Goal: Task Accomplishment & Management: Complete application form

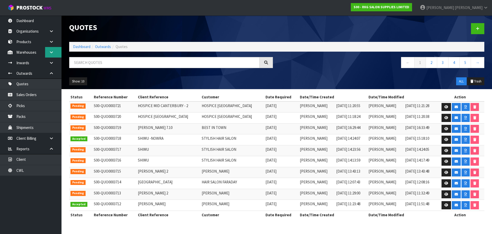
click at [50, 51] on icon at bounding box center [51, 52] width 5 height 4
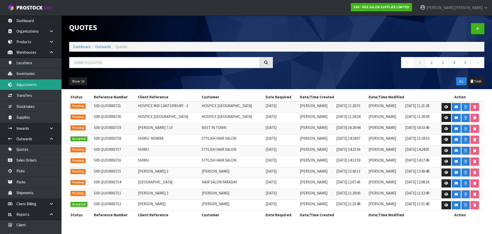
click at [26, 82] on link "Adjustments" at bounding box center [31, 84] width 62 height 11
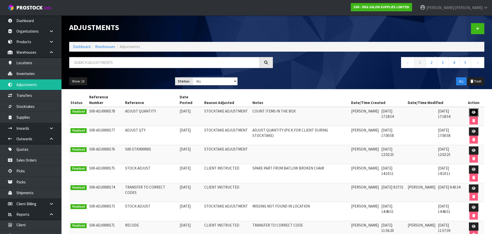
click at [472, 111] on icon at bounding box center [474, 112] width 4 height 3
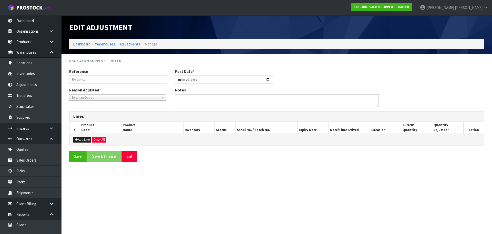
type input "ADJUST QUANTITY"
type input "[DATE]"
type textarea "COUNT ITEMS IN THE BOX"
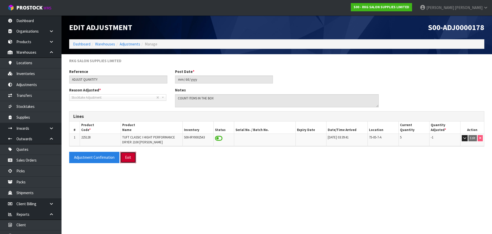
click at [134, 158] on button "Exit" at bounding box center [128, 157] width 16 height 11
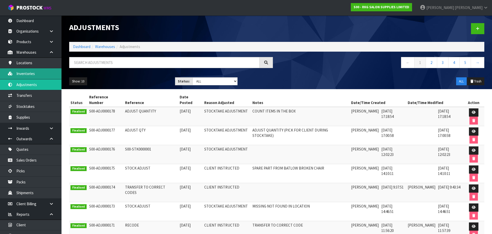
click at [30, 73] on link "Inventories" at bounding box center [31, 73] width 62 height 11
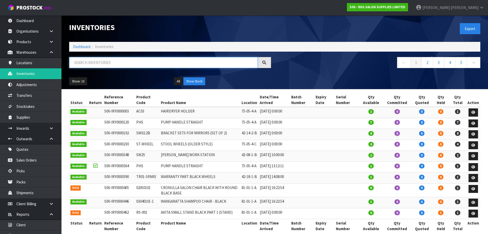
click at [83, 63] on input "text" at bounding box center [163, 62] width 189 height 11
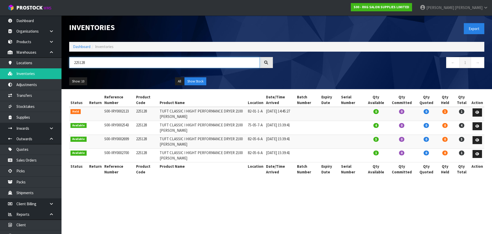
type input "225128"
click at [51, 128] on icon at bounding box center [51, 128] width 5 height 4
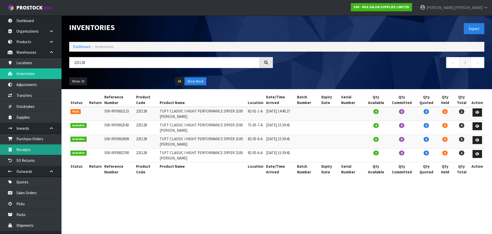
click at [27, 149] on link "Receipts" at bounding box center [31, 149] width 62 height 11
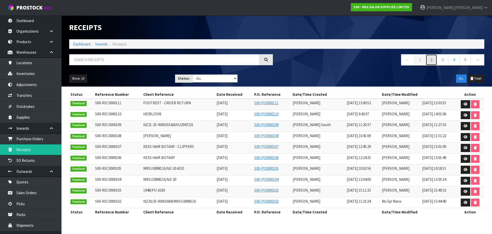
click at [429, 63] on link "2" at bounding box center [432, 59] width 12 height 11
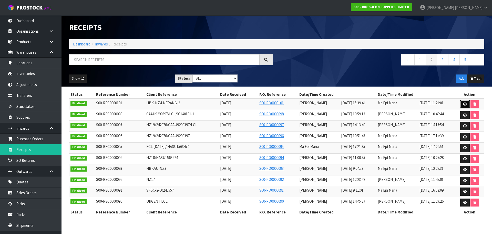
click at [465, 103] on icon at bounding box center [465, 103] width 4 height 3
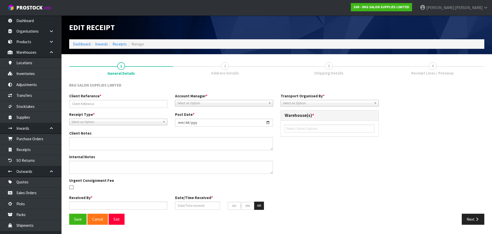
type input "HBK-NZ4-NERANG-2"
type input "2025-04-17"
type textarea "THERE ARE SOME NEW ITEMS OF FURNITURE: 01020100 STERILIZER 01050428 LED LIGHT 0…"
type input "Prabhneet Kaur"
type input "17/04/2025"
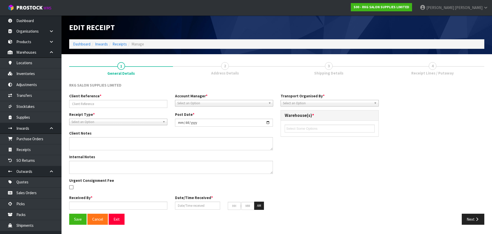
type input "03"
type input "39"
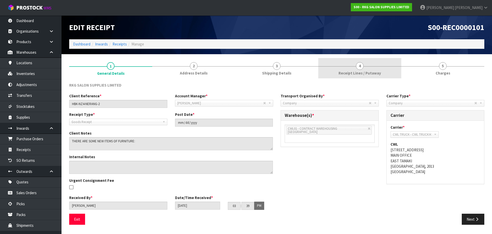
click at [360, 68] on span "4" at bounding box center [360, 66] width 8 height 8
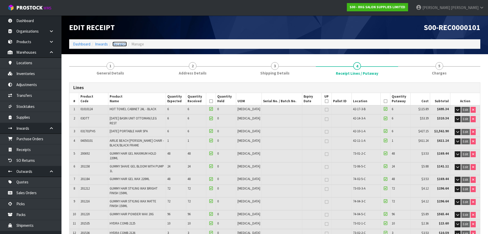
drag, startPoint x: 117, startPoint y: 44, endPoint x: 129, endPoint y: 46, distance: 11.9
click at [117, 44] on link "Receipts" at bounding box center [120, 44] width 14 height 5
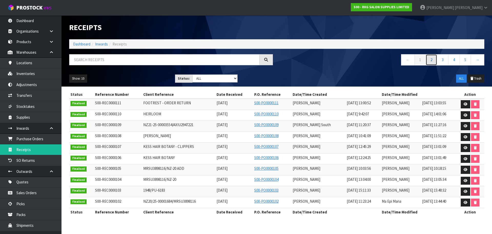
click at [433, 60] on link "2" at bounding box center [432, 59] width 12 height 11
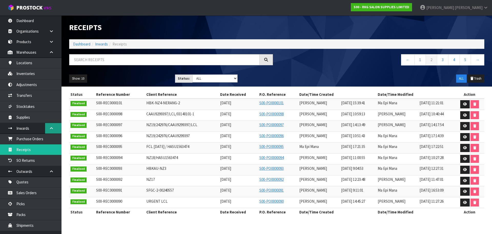
click at [51, 127] on icon at bounding box center [51, 128] width 5 height 4
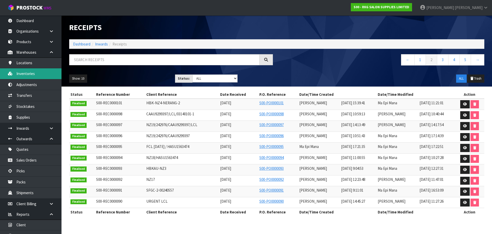
click at [27, 75] on link "Inventories" at bounding box center [31, 73] width 62 height 11
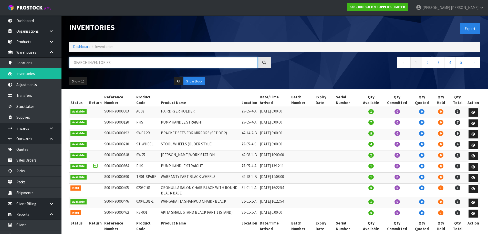
click at [89, 57] on input "text" at bounding box center [163, 62] width 189 height 11
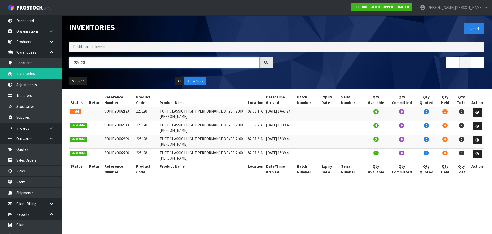
drag, startPoint x: 95, startPoint y: 62, endPoint x: 76, endPoint y: 64, distance: 19.8
click at [76, 64] on input "225128" at bounding box center [164, 62] width 190 height 11
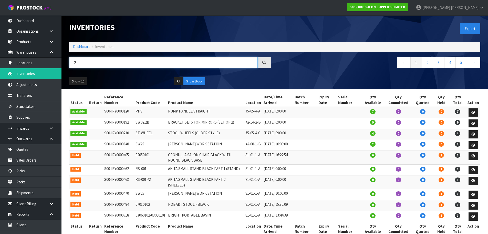
drag, startPoint x: 79, startPoint y: 64, endPoint x: 73, endPoint y: 64, distance: 6.2
click at [73, 64] on input "2" at bounding box center [163, 62] width 189 height 11
type input "225128"
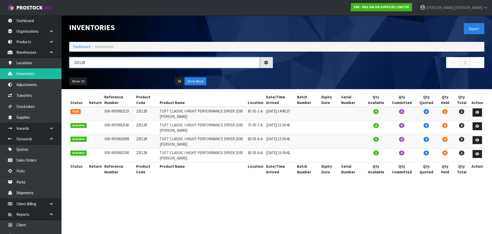
drag, startPoint x: 91, startPoint y: 63, endPoint x: 71, endPoint y: 63, distance: 20.3
click at [71, 63] on input "225128" at bounding box center [164, 62] width 190 height 11
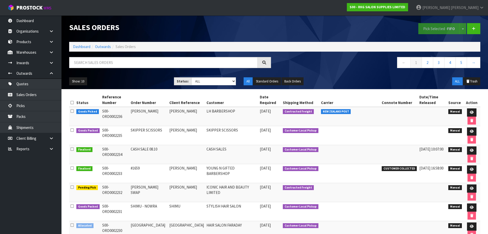
scroll to position [86, 0]
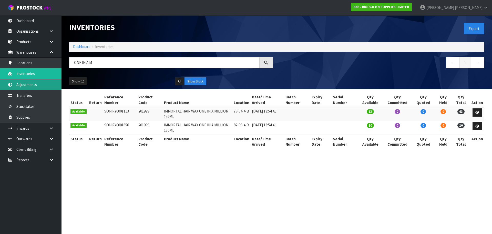
click at [27, 87] on link "Adjustments" at bounding box center [31, 84] width 62 height 11
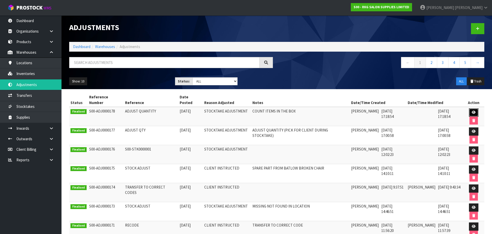
click at [472, 111] on icon at bounding box center [474, 112] width 4 height 3
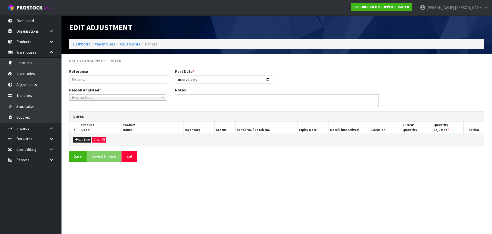
type input "ADJUST QUANTITY"
type input "[DATE]"
type textarea "COUNT ITEMS IN THE BOX"
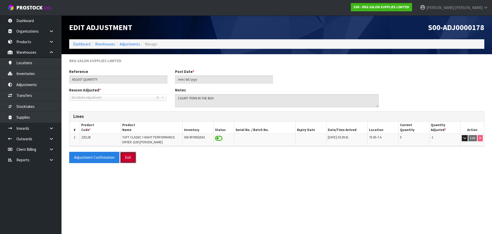
click at [128, 158] on button "Exit" at bounding box center [128, 157] width 16 height 11
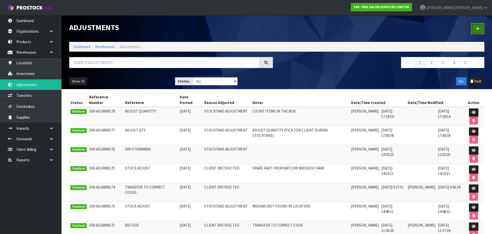
click at [479, 28] on icon at bounding box center [478, 29] width 4 height 4
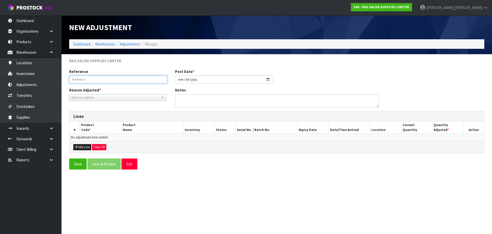
click at [111, 79] on input "text" at bounding box center [118, 79] width 98 height 8
type input "ADJUST QUANTITY"
click at [88, 96] on span "Select an Option" at bounding box center [116, 97] width 88 height 6
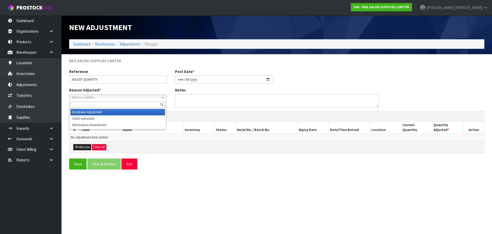
click at [84, 113] on li "Stocktake Adjustment" at bounding box center [118, 112] width 95 height 6
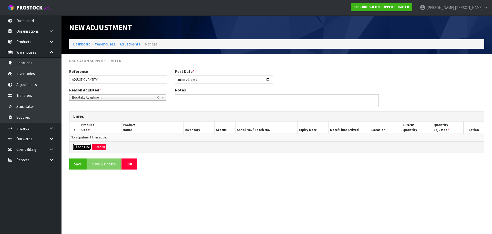
click at [83, 145] on button "Add Line" at bounding box center [82, 147] width 18 height 6
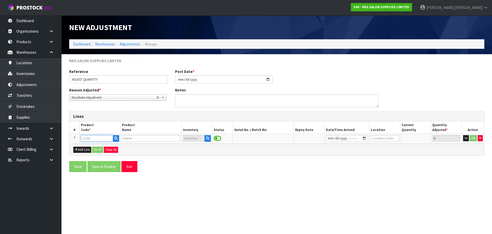
click at [86, 139] on input "text" at bounding box center [97, 138] width 32 height 6
type input "225128"
type input "TUFT CLASSIC I HIGHT PERFORMANCE DRYER 2100 WATTS"
type input "225128"
click at [207, 138] on icon "button" at bounding box center [207, 137] width 3 height 3
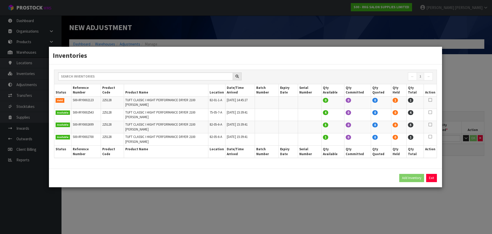
click at [430, 112] on icon at bounding box center [431, 112] width 4 height 0
click at [407, 174] on button "Add Inventory" at bounding box center [411, 178] width 25 height 8
type input "S00-IRY0002543"
type input "2025-04-17T15:39:41"
type input "75-05-7-A"
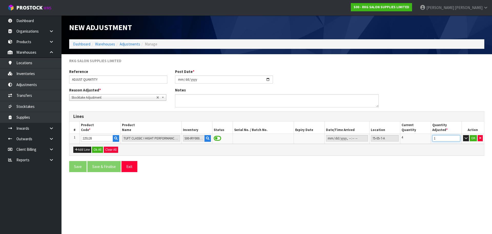
click at [457, 137] on input "1" at bounding box center [447, 138] width 28 height 6
click at [457, 137] on input "2" at bounding box center [447, 138] width 28 height 6
type input "3"
click at [457, 137] on input "3" at bounding box center [447, 138] width 28 height 6
click at [474, 138] on button "OK" at bounding box center [473, 138] width 7 height 6
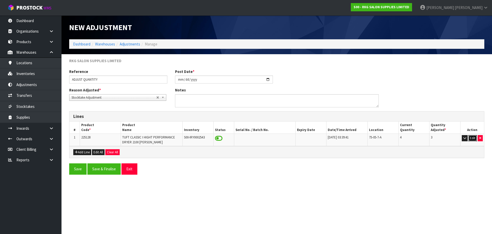
click at [473, 137] on button "Edit" at bounding box center [473, 138] width 8 height 6
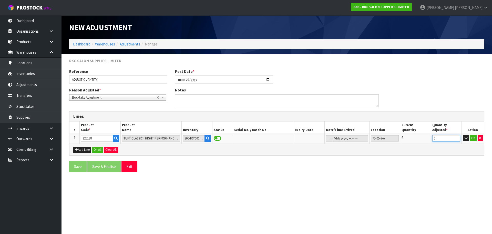
click at [457, 139] on input "2" at bounding box center [447, 138] width 28 height 6
type input "1"
click at [457, 139] on input "1" at bounding box center [447, 138] width 28 height 6
click at [473, 137] on button "OK" at bounding box center [473, 138] width 7 height 6
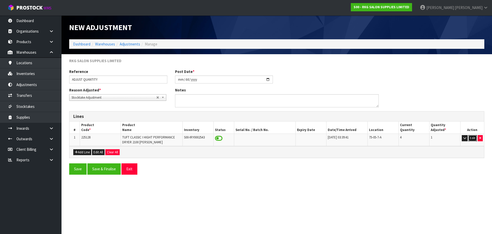
click at [473, 139] on button "Edit" at bounding box center [473, 138] width 8 height 6
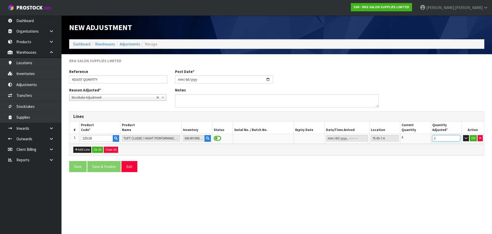
type input "2"
click at [458, 136] on input "2" at bounding box center [447, 138] width 28 height 6
click at [262, 172] on div "Save Save & Finalise Exit" at bounding box center [276, 168] width 423 height 15
click at [473, 137] on button "OK" at bounding box center [473, 138] width 7 height 6
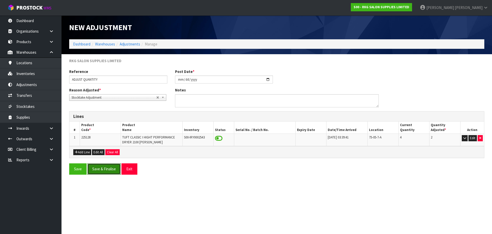
click at [108, 168] on button "Save & Finalise" at bounding box center [103, 168] width 33 height 11
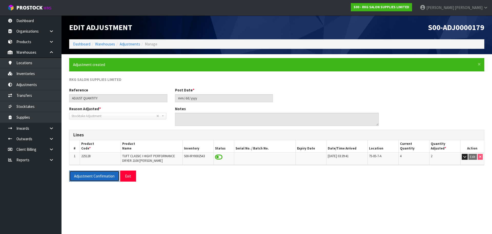
click at [98, 176] on button "Adjustment Confirmation" at bounding box center [94, 175] width 50 height 11
click at [126, 176] on button "Exit" at bounding box center [128, 175] width 16 height 11
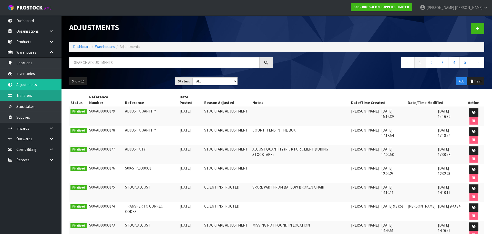
click at [23, 95] on link "Transfers" at bounding box center [31, 95] width 62 height 11
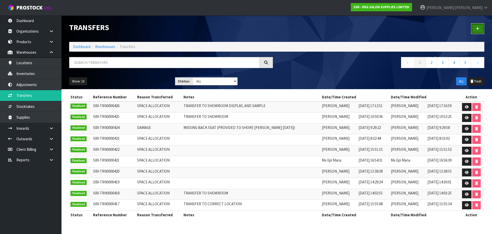
click at [477, 28] on icon at bounding box center [478, 29] width 4 height 4
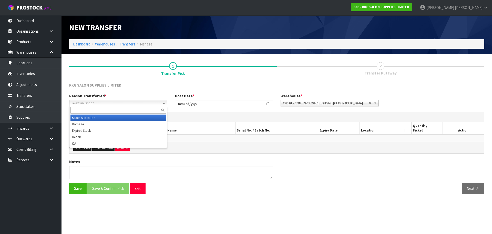
click at [117, 101] on span "Select an Option" at bounding box center [116, 103] width 89 height 6
click at [104, 118] on li "Space Allocation" at bounding box center [119, 117] width 96 height 6
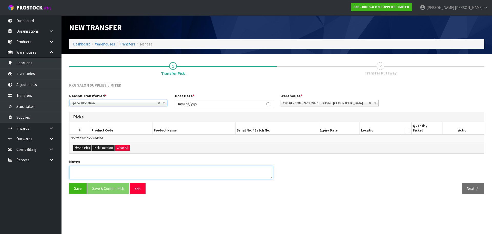
click at [108, 171] on textarea at bounding box center [171, 172] width 204 height 13
type textarea "TRANSFER TO SHOWROOM LOCATION"
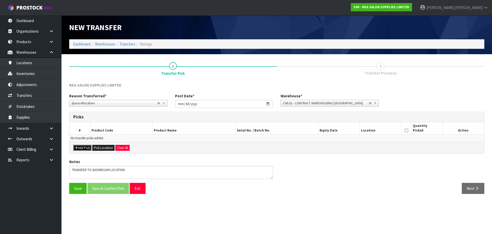
click at [82, 148] on button "Add Pick" at bounding box center [82, 148] width 18 height 6
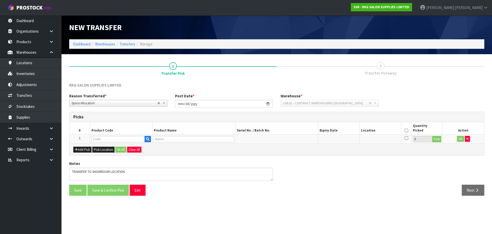
click at [82, 137] on td "1" at bounding box center [79, 138] width 21 height 9
click at [98, 138] on input "text" at bounding box center [118, 139] width 53 height 6
type input "225128"
type input "TUFT CLASSIC I HIGHT PERFORMANCE DRYER 2100 WATTS"
type input "225128"
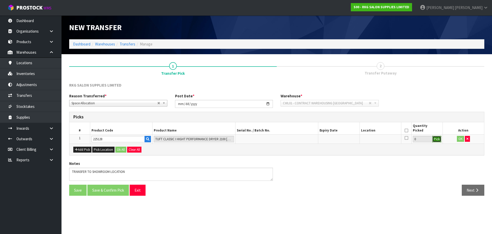
click at [437, 139] on button "Pick" at bounding box center [437, 139] width 9 height 7
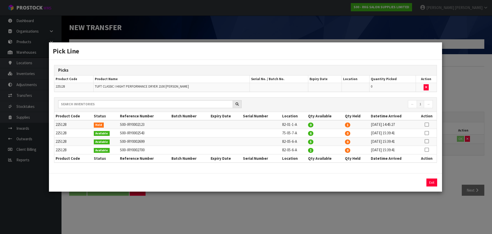
click at [426, 124] on icon at bounding box center [427, 124] width 4 height 0
click at [412, 183] on button "Assign Pick" at bounding box center [414, 182] width 21 height 8
type input "1"
click at [431, 182] on button "Exit" at bounding box center [432, 182] width 11 height 8
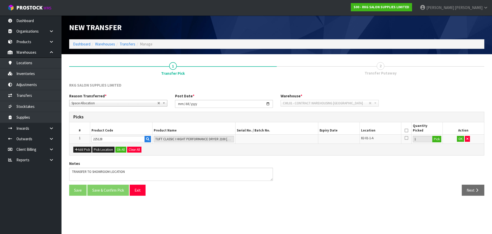
click at [405, 131] on icon at bounding box center [407, 130] width 4 height 0
click at [463, 139] on button "OK" at bounding box center [460, 139] width 7 height 6
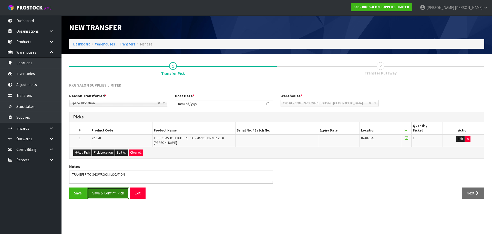
click at [111, 190] on button "Save & Confirm Pick" at bounding box center [108, 192] width 42 height 11
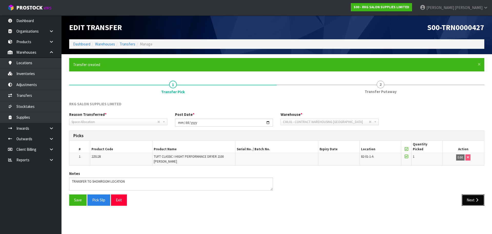
click at [468, 197] on button "Next" at bounding box center [473, 199] width 23 height 11
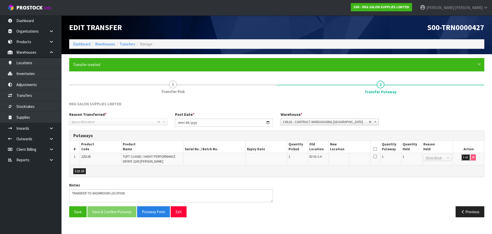
click at [463, 157] on button "Edit" at bounding box center [466, 157] width 8 height 6
click at [347, 156] on input "text" at bounding box center [346, 157] width 33 height 6
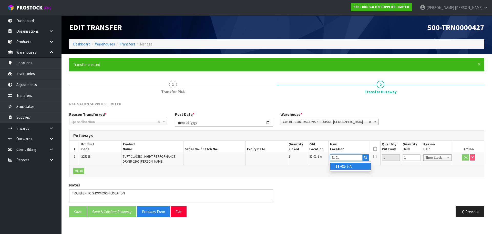
type input "81-01"
click at [346, 166] on link "81-01 -1-A" at bounding box center [350, 166] width 41 height 7
type input "81-01-1-A"
click at [375, 149] on icon at bounding box center [376, 149] width 4 height 0
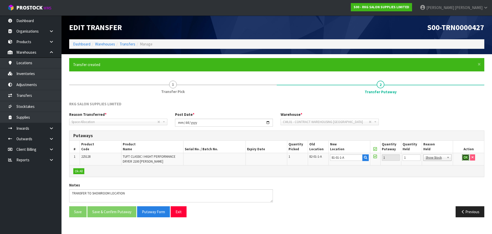
click at [466, 158] on button "OK" at bounding box center [465, 157] width 7 height 6
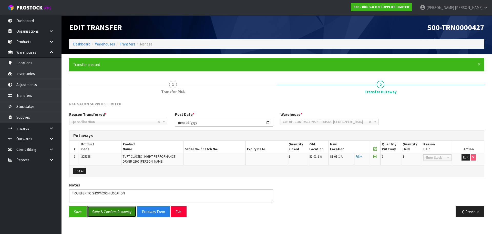
click at [113, 212] on button "Save & Confirm Putaway" at bounding box center [111, 211] width 49 height 11
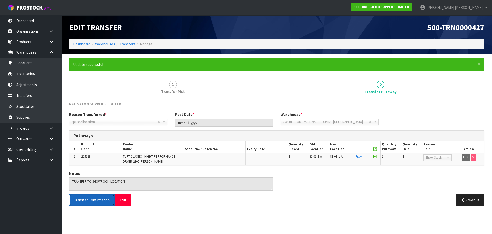
click at [87, 199] on span "Transfer Confirmation" at bounding box center [92, 199] width 36 height 5
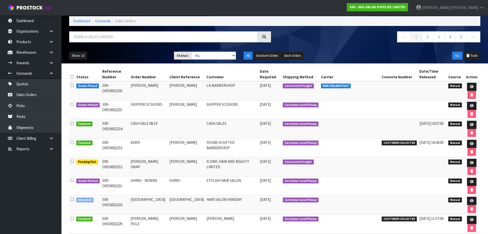
scroll to position [35, 0]
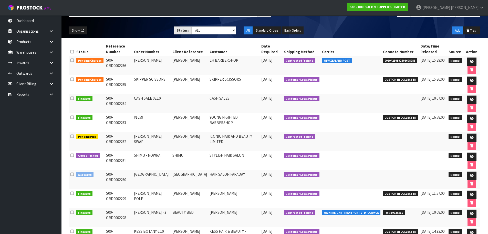
scroll to position [51, 0]
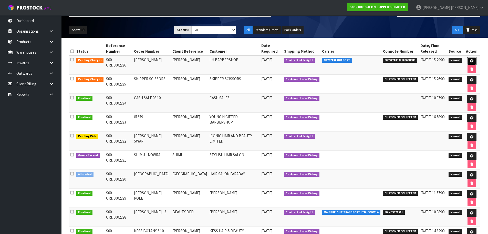
click at [472, 62] on icon at bounding box center [472, 60] width 4 height 3
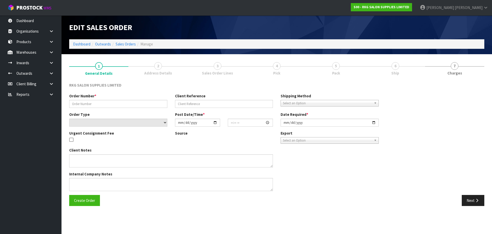
type input "[PERSON_NAME]"
select select "number:0"
type input "[DATE]"
type input "12:47:00.000"
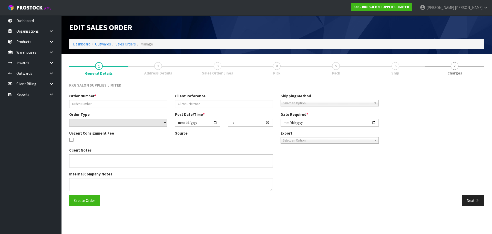
type input "[DATE]"
type textarea "MISC ITEM - TOWEL HANDLE (FROM SHOWROOM) WITH SCREWS IMMORTAL PRODUCT FREEBIES"
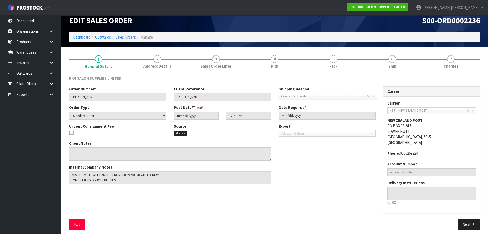
scroll to position [11, 0]
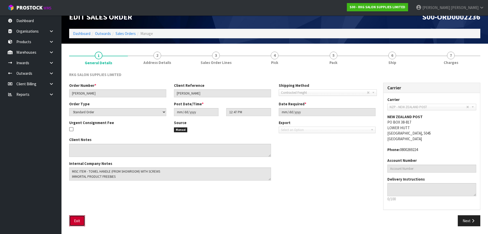
click at [78, 222] on button "Exit" at bounding box center [77, 220] width 16 height 11
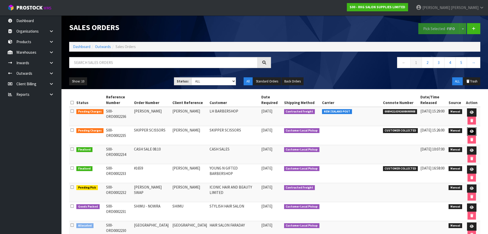
click at [472, 131] on icon at bounding box center [472, 130] width 4 height 3
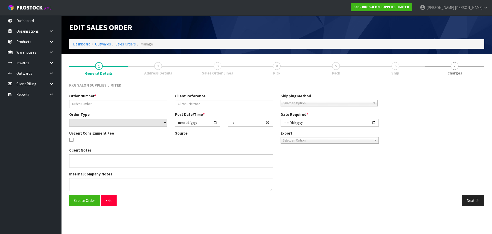
type input "SKIPPER SCISSORS"
type input "[PERSON_NAME]"
select select "number:0"
type input "[DATE]"
type input "10:30:00.000"
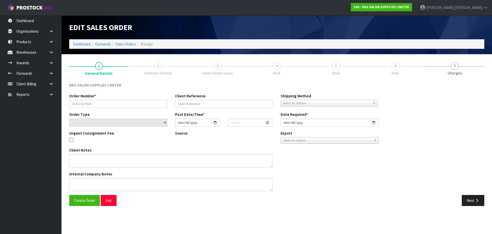
type input "[DATE]"
type textarea "COLLECTING [DATE] - TO PAY AT SHOWROOM FIRST"
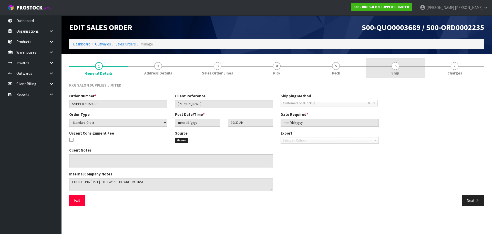
click at [396, 66] on span "6" at bounding box center [396, 66] width 8 height 8
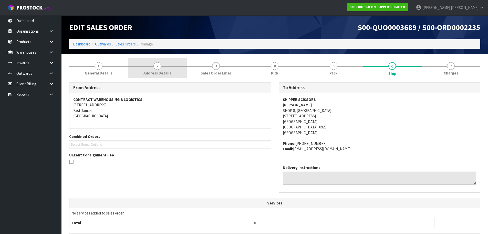
click at [156, 66] on span "2" at bounding box center [158, 66] width 8 height 8
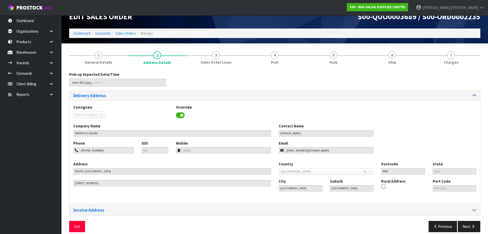
scroll to position [17, 0]
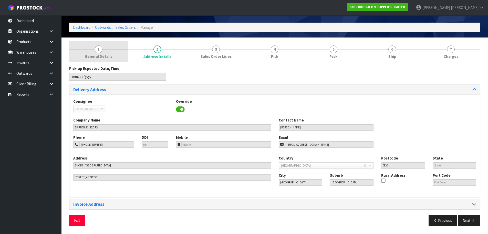
click at [100, 52] on span "1" at bounding box center [99, 49] width 8 height 8
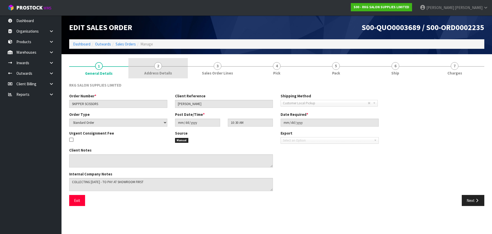
click at [160, 65] on span "2" at bounding box center [158, 66] width 8 height 8
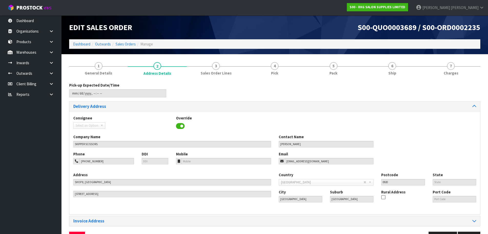
scroll to position [17, 0]
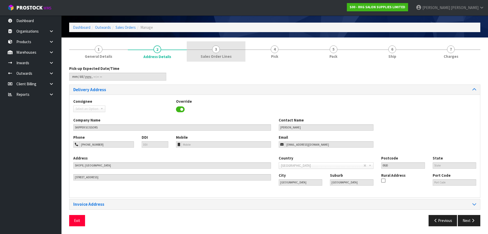
click at [214, 51] on span "3" at bounding box center [216, 49] width 8 height 8
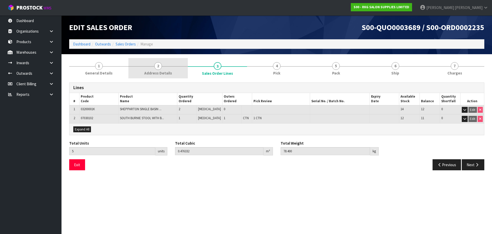
click at [157, 67] on span "2" at bounding box center [158, 66] width 8 height 8
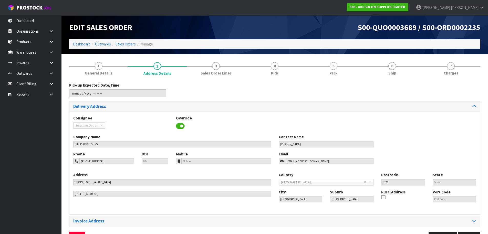
scroll to position [17, 0]
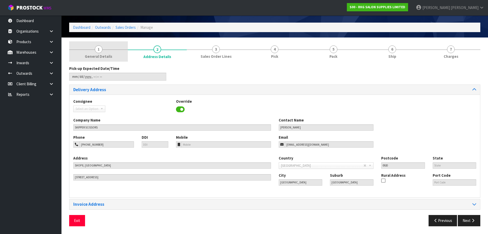
drag, startPoint x: 97, startPoint y: 50, endPoint x: 106, endPoint y: 63, distance: 16.3
click at [97, 50] on span "1" at bounding box center [99, 49] width 8 height 8
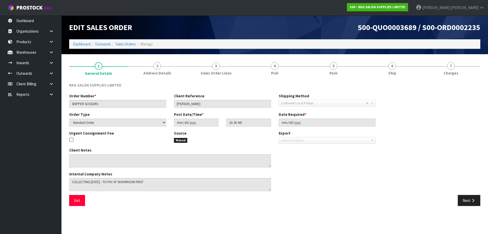
scroll to position [0, 0]
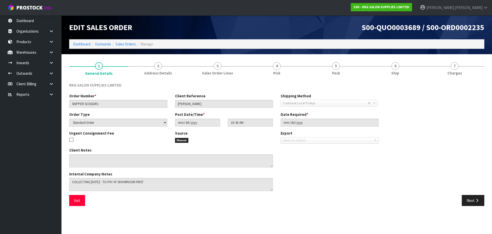
drag, startPoint x: 398, startPoint y: 67, endPoint x: 340, endPoint y: 94, distance: 63.2
click at [398, 67] on span "6" at bounding box center [396, 66] width 8 height 8
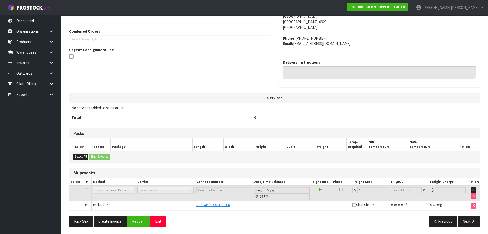
scroll to position [106, 0]
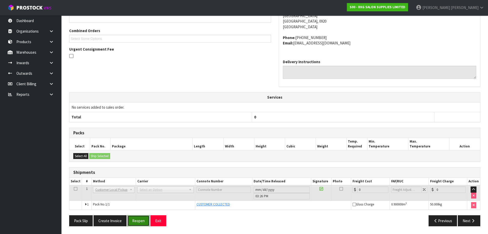
click at [141, 222] on button "Reopen" at bounding box center [138, 220] width 22 height 11
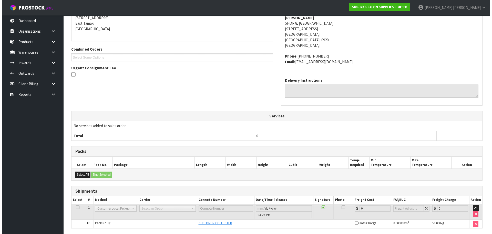
scroll to position [0, 0]
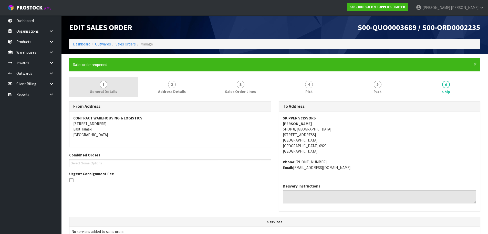
click at [102, 86] on span "1" at bounding box center [104, 85] width 8 height 8
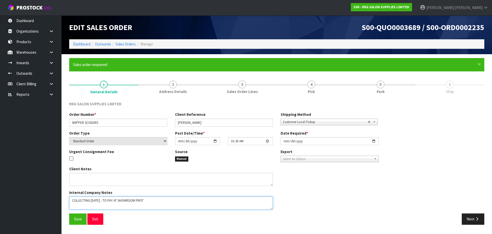
click at [119, 198] on textarea at bounding box center [171, 202] width 204 height 13
drag, startPoint x: 111, startPoint y: 199, endPoint x: 162, endPoint y: 202, distance: 51.1
click at [162, 202] on textarea at bounding box center [171, 202] width 204 height 13
type textarea "COLLECTING [DATE]"
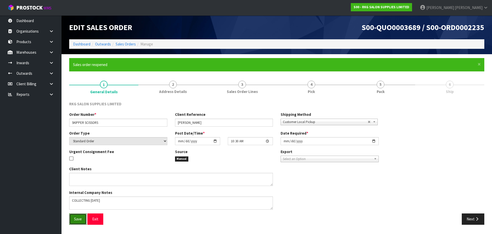
click at [79, 217] on span "Save" at bounding box center [78, 218] width 8 height 5
click at [475, 217] on icon "button" at bounding box center [477, 219] width 5 height 4
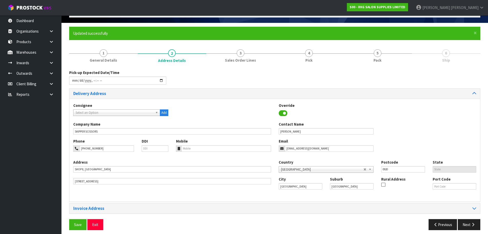
scroll to position [35, 0]
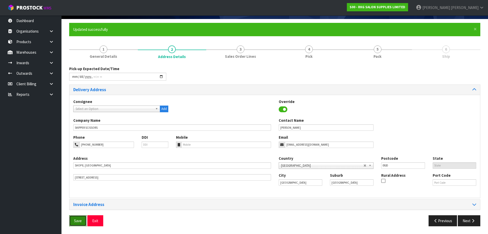
click at [76, 219] on span "Save" at bounding box center [78, 220] width 8 height 5
click at [460, 218] on button "Next" at bounding box center [469, 220] width 23 height 11
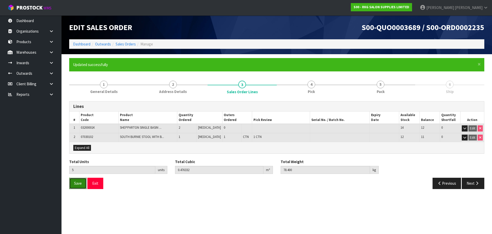
click at [79, 185] on span "Save" at bounding box center [78, 182] width 8 height 5
click at [474, 183] on button "Next" at bounding box center [473, 182] width 23 height 11
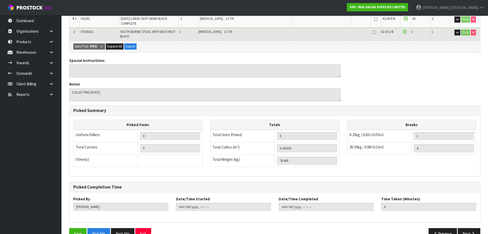
scroll to position [162, 0]
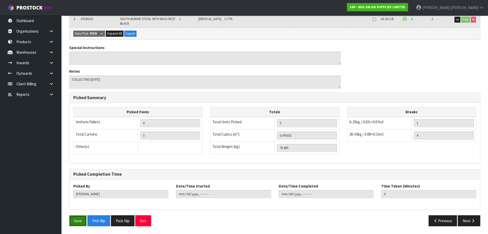
click at [78, 223] on button "Save" at bounding box center [77, 220] width 17 height 11
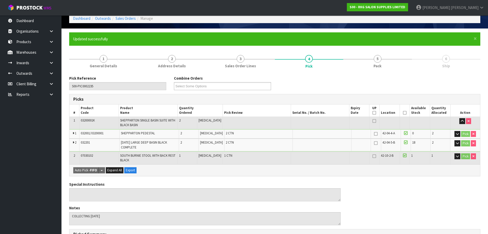
type input "[DATE]T15:44:43"
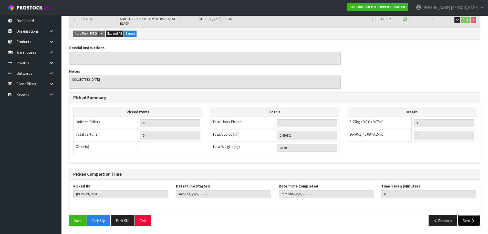
click at [470, 222] on button "Next" at bounding box center [469, 220] width 23 height 11
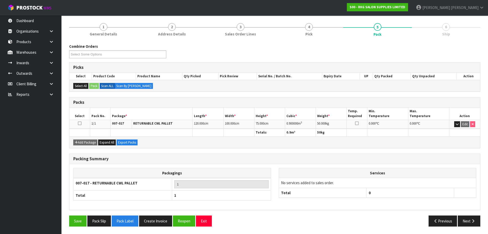
scroll to position [58, 0]
click at [82, 218] on button "Save" at bounding box center [77, 220] width 17 height 11
click at [467, 220] on button "Next" at bounding box center [469, 220] width 23 height 11
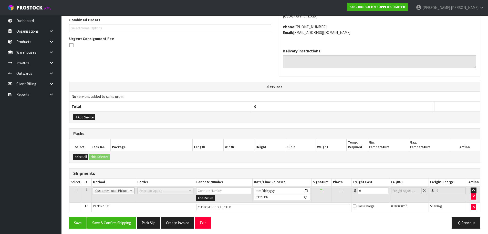
scroll to position [137, 0]
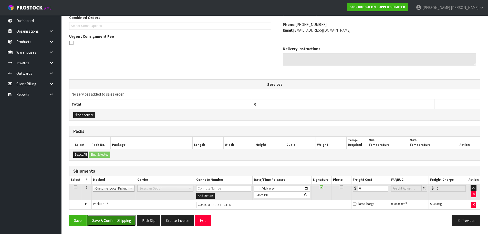
click at [112, 221] on button "Save & Confirm Shipping" at bounding box center [111, 220] width 49 height 11
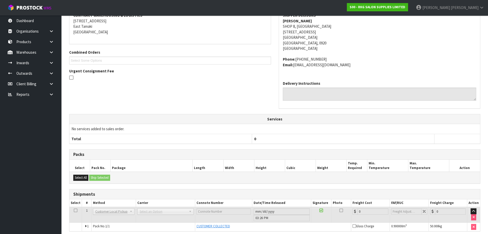
scroll to position [124, 0]
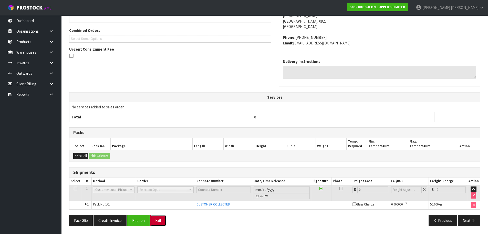
click at [158, 221] on button "Exit" at bounding box center [159, 220] width 16 height 11
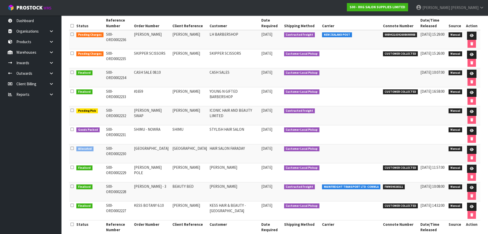
scroll to position [77, 0]
click at [471, 130] on icon at bounding box center [472, 129] width 4 height 3
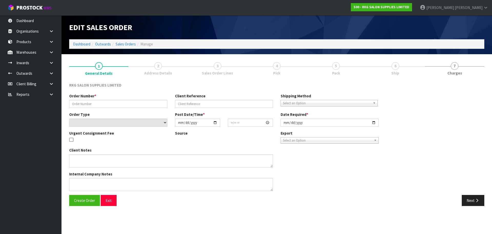
type input "SHIMU - NOWRA"
type input "SHIMU"
select select "number:0"
type input "[DATE]"
type input "00:00:00.000"
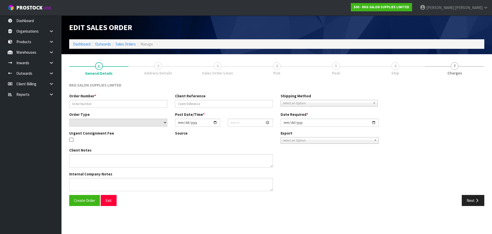
type input "[DATE]"
type textarea "PICK UP [DATE] [DATE] (PAY FIRST IN SHOWROOM)"
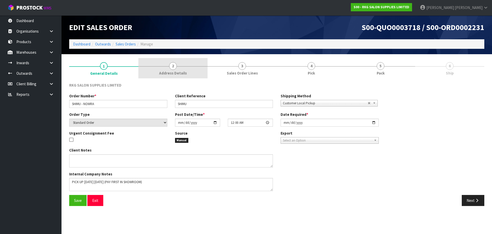
click at [172, 65] on span "2" at bounding box center [173, 66] width 8 height 8
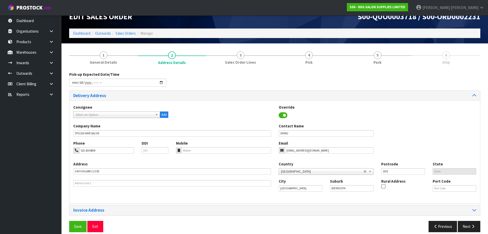
scroll to position [17, 0]
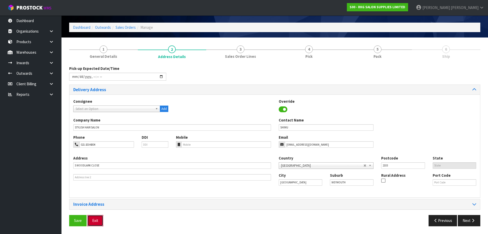
click at [97, 221] on button "Exit" at bounding box center [95, 220] width 16 height 11
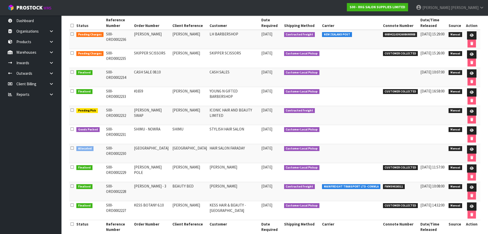
scroll to position [26, 0]
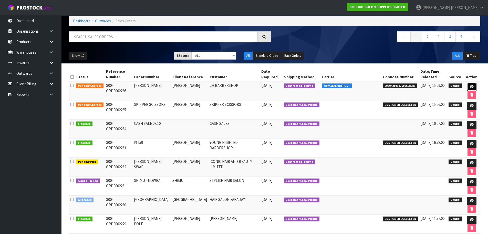
click at [470, 86] on icon at bounding box center [472, 86] width 4 height 3
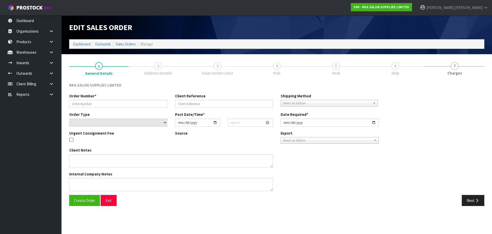
type input "[PERSON_NAME]"
select select "number:0"
type input "[DATE]"
type input "12:47:00.000"
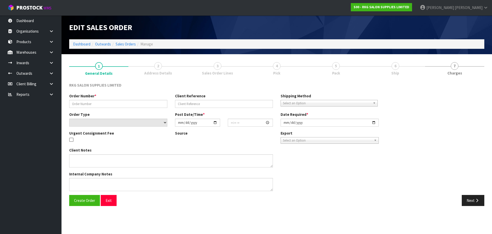
type input "[DATE]"
type textarea "MISC ITEM - TOWEL HANDLE (FROM SHOWROOM) WITH SCREWS IMMORTAL PRODUCT FREEBIES"
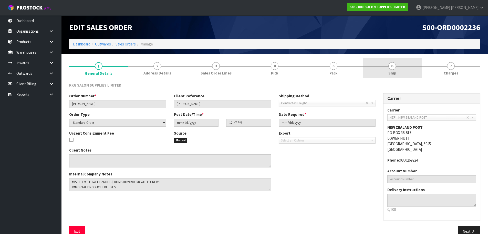
click at [392, 69] on span "6" at bounding box center [393, 66] width 8 height 8
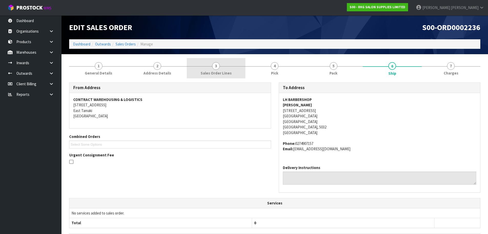
click at [218, 67] on span "3" at bounding box center [216, 66] width 8 height 8
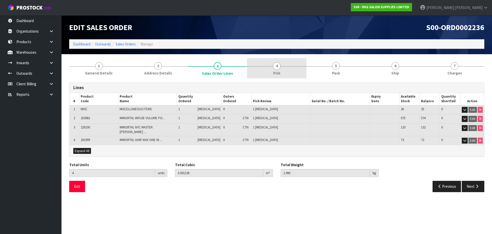
click at [276, 67] on span "4" at bounding box center [277, 66] width 8 height 8
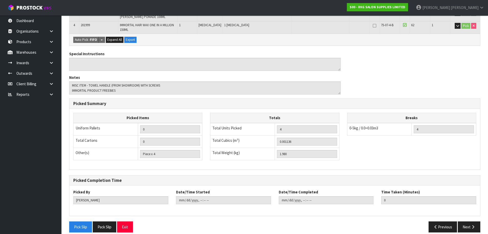
scroll to position [143, 0]
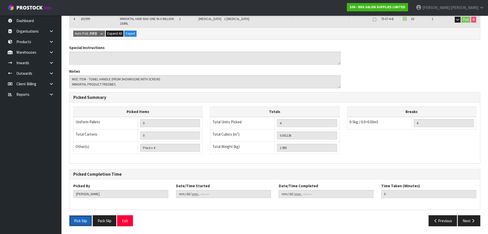
click at [82, 219] on button "Pick Slip" at bounding box center [80, 220] width 23 height 11
click at [125, 220] on button "Exit" at bounding box center [125, 220] width 16 height 11
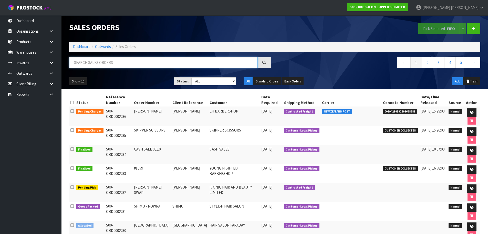
click at [100, 63] on input "text" at bounding box center [163, 62] width 189 height 11
type input "GOLD"
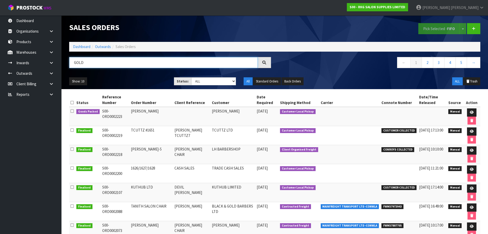
drag, startPoint x: 90, startPoint y: 64, endPoint x: 73, endPoint y: 64, distance: 16.9
click at [73, 64] on input "GOLD" at bounding box center [163, 62] width 189 height 11
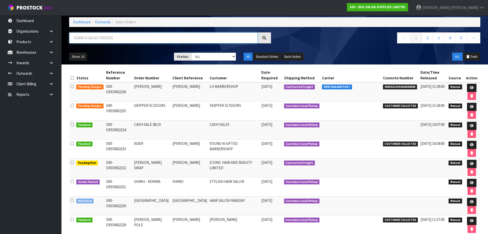
scroll to position [9, 0]
